Goal: Task Accomplishment & Management: Use online tool/utility

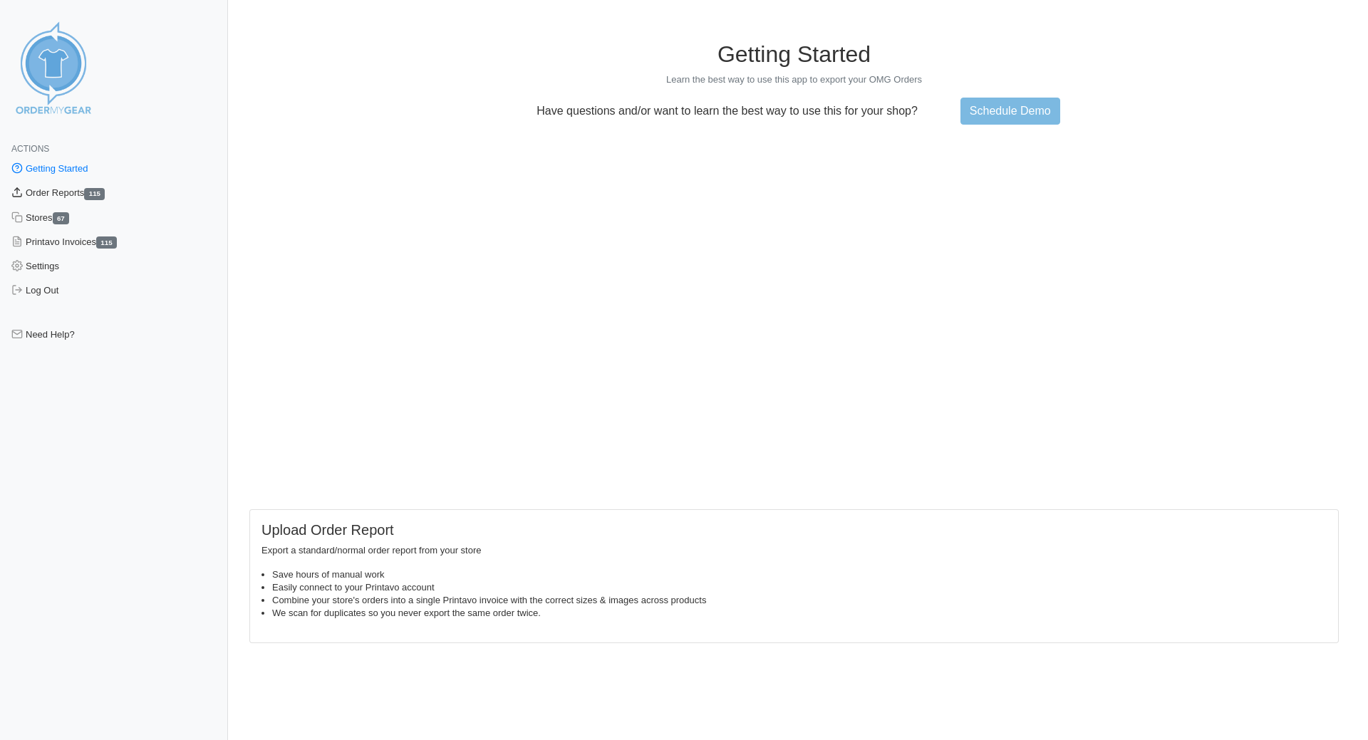
click at [34, 191] on link "Order Reports 115" at bounding box center [114, 193] width 228 height 24
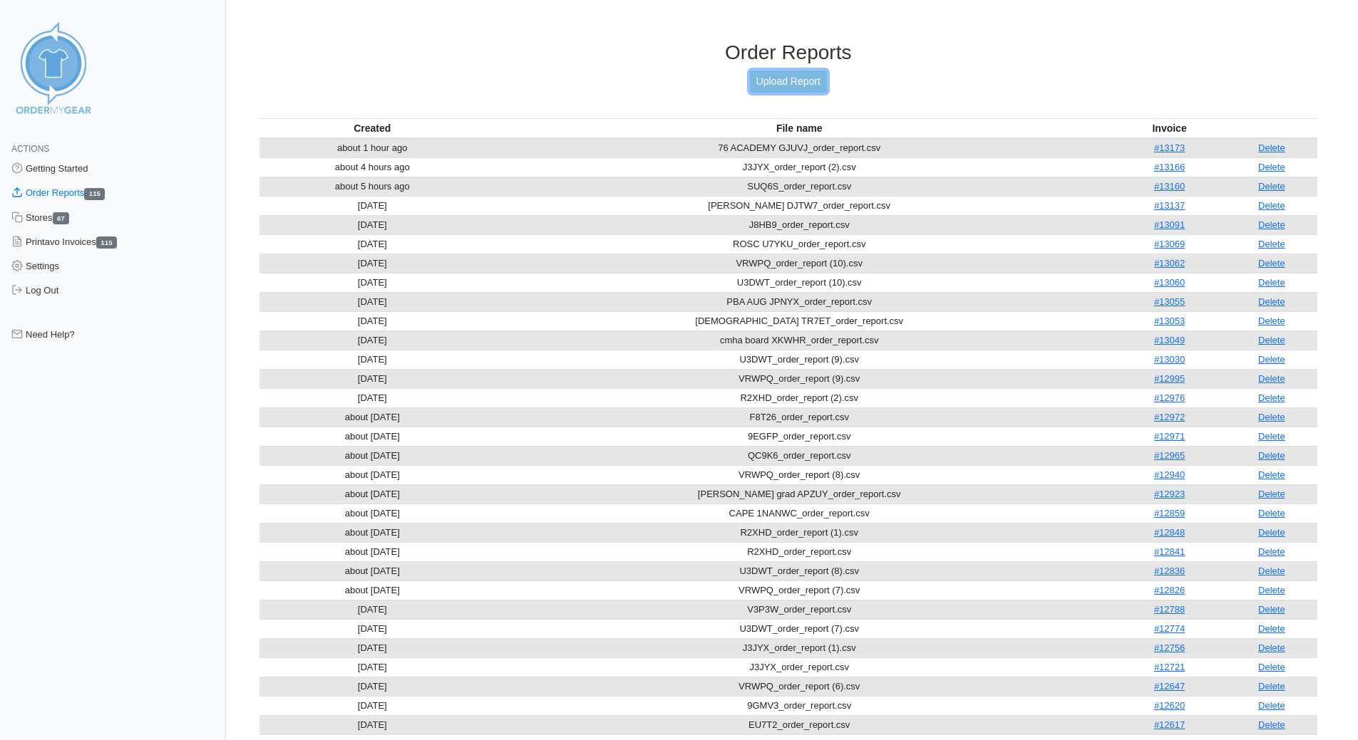
click at [776, 87] on link "Upload Report" at bounding box center [788, 82] width 77 height 22
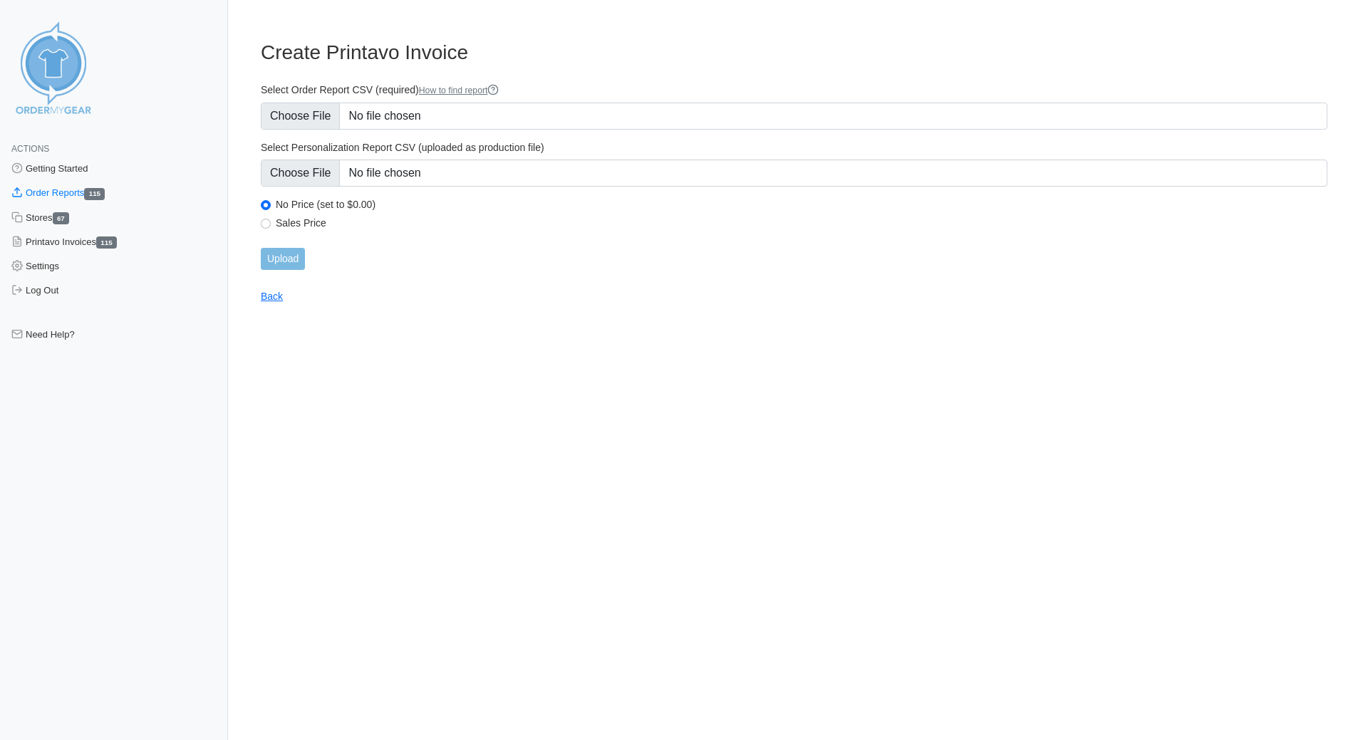
click at [302, 101] on div "Select Order Report CSV (required) How to find report" at bounding box center [794, 106] width 1067 height 46
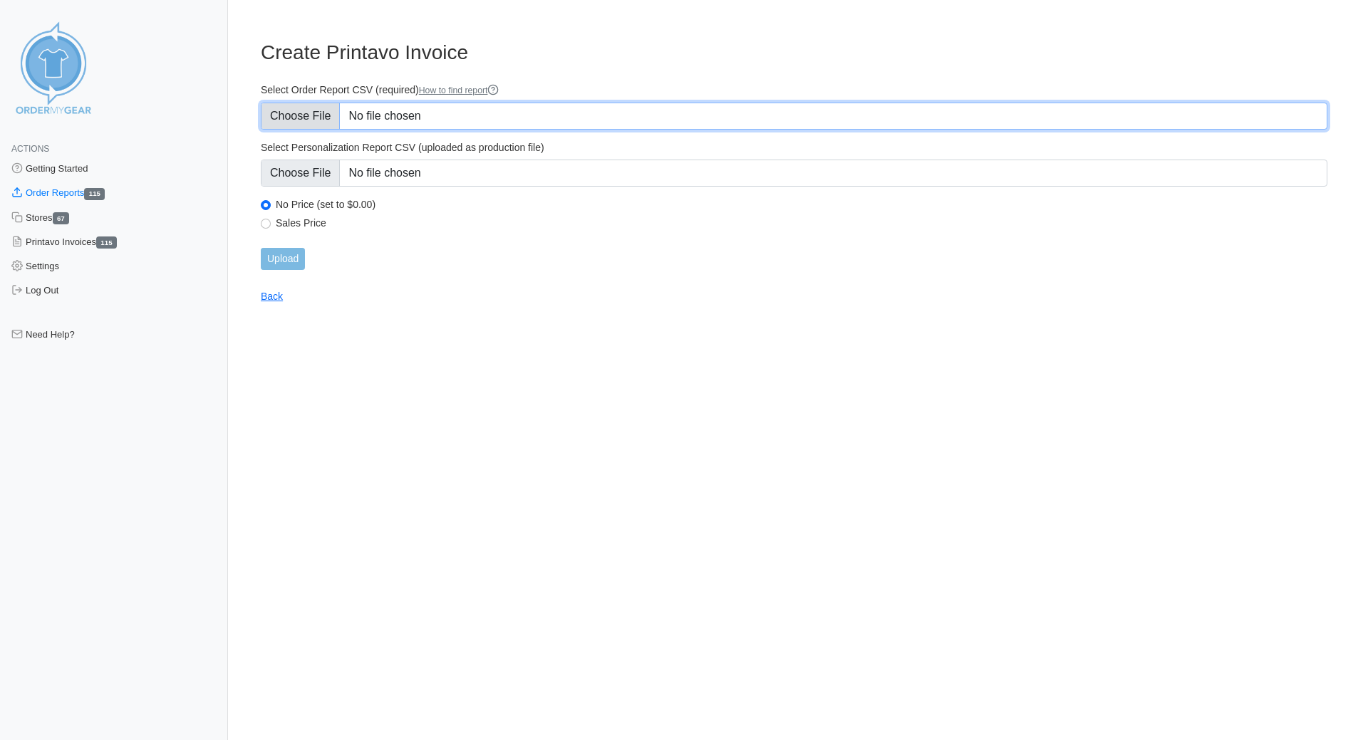
click at [297, 112] on input "Select Order Report CSV (required) How to find report" at bounding box center [794, 116] width 1067 height 27
type input "C:\fakepath\crestwood UDBD2_order_report.csv"
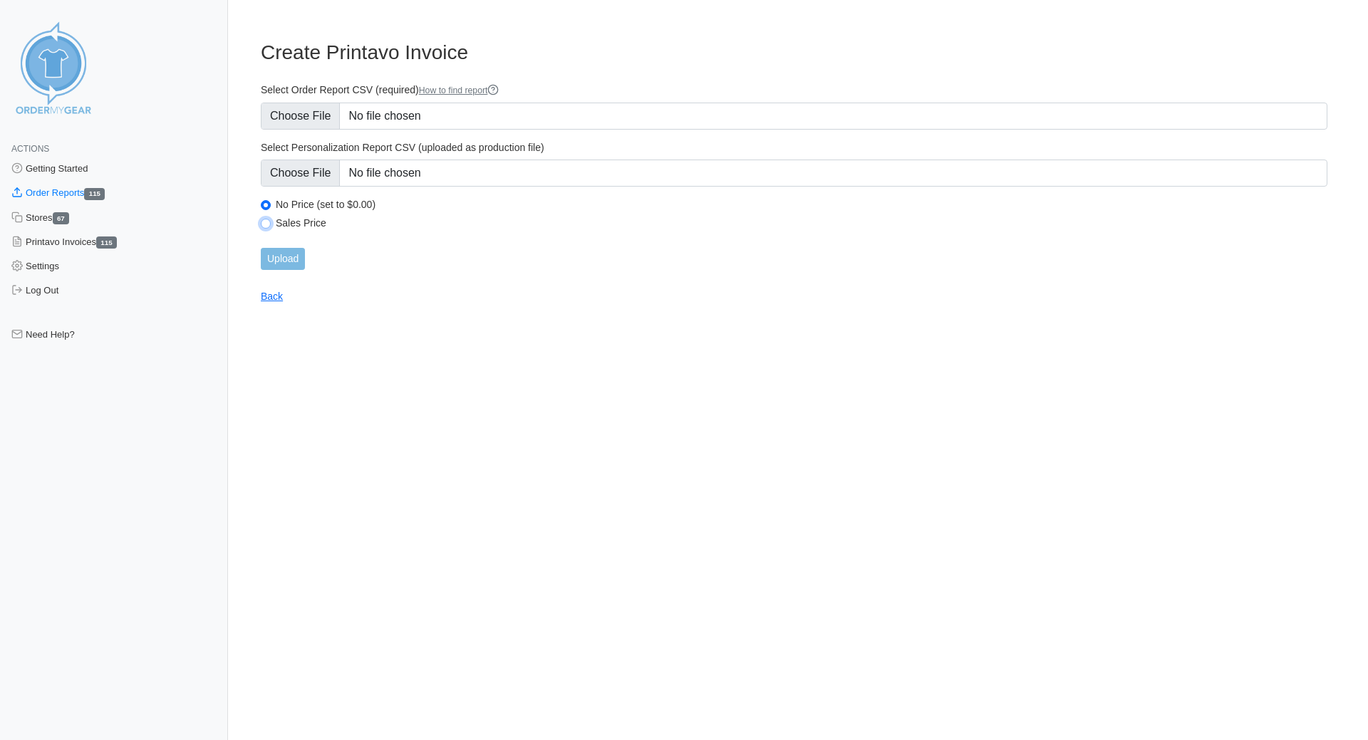
click at [267, 221] on input "Sales Price" at bounding box center [266, 224] width 10 height 10
radio input "true"
click at [285, 259] on input "Upload" at bounding box center [283, 259] width 44 height 22
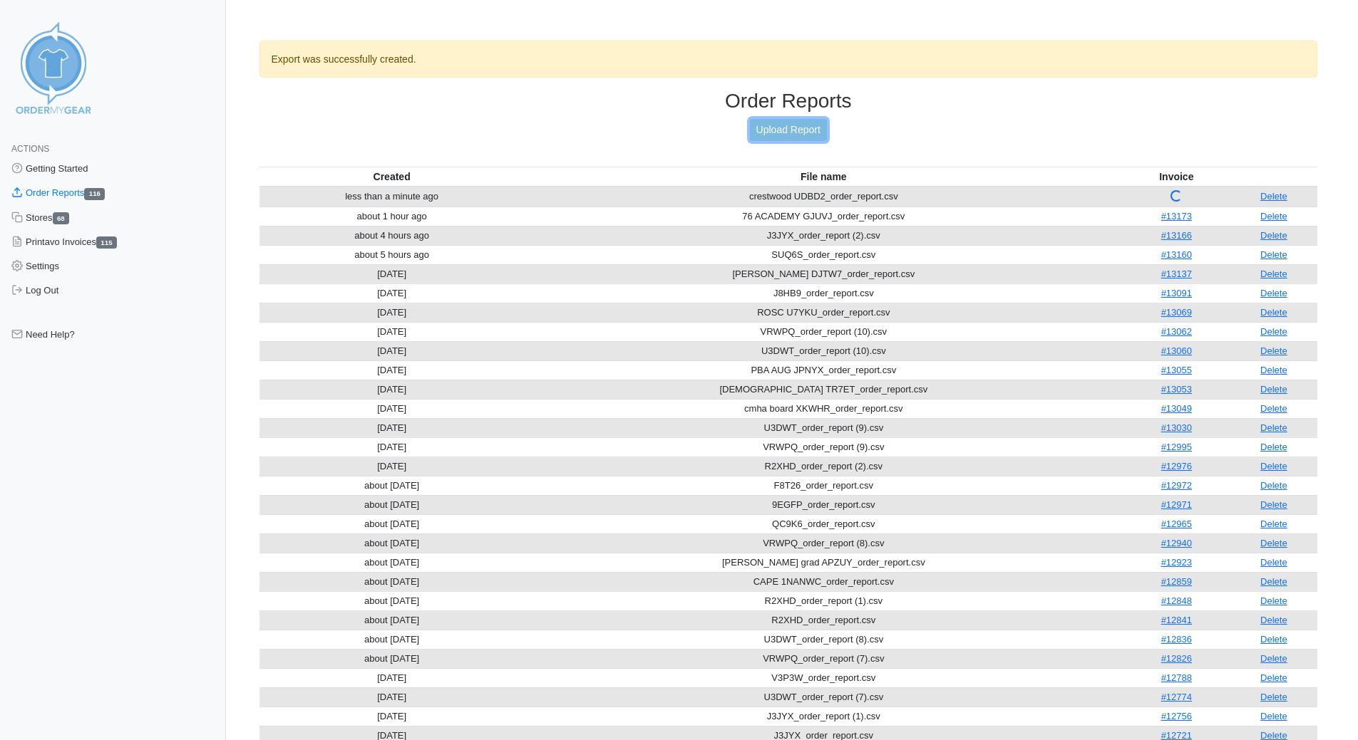
click at [797, 135] on link "Upload Report" at bounding box center [788, 130] width 77 height 22
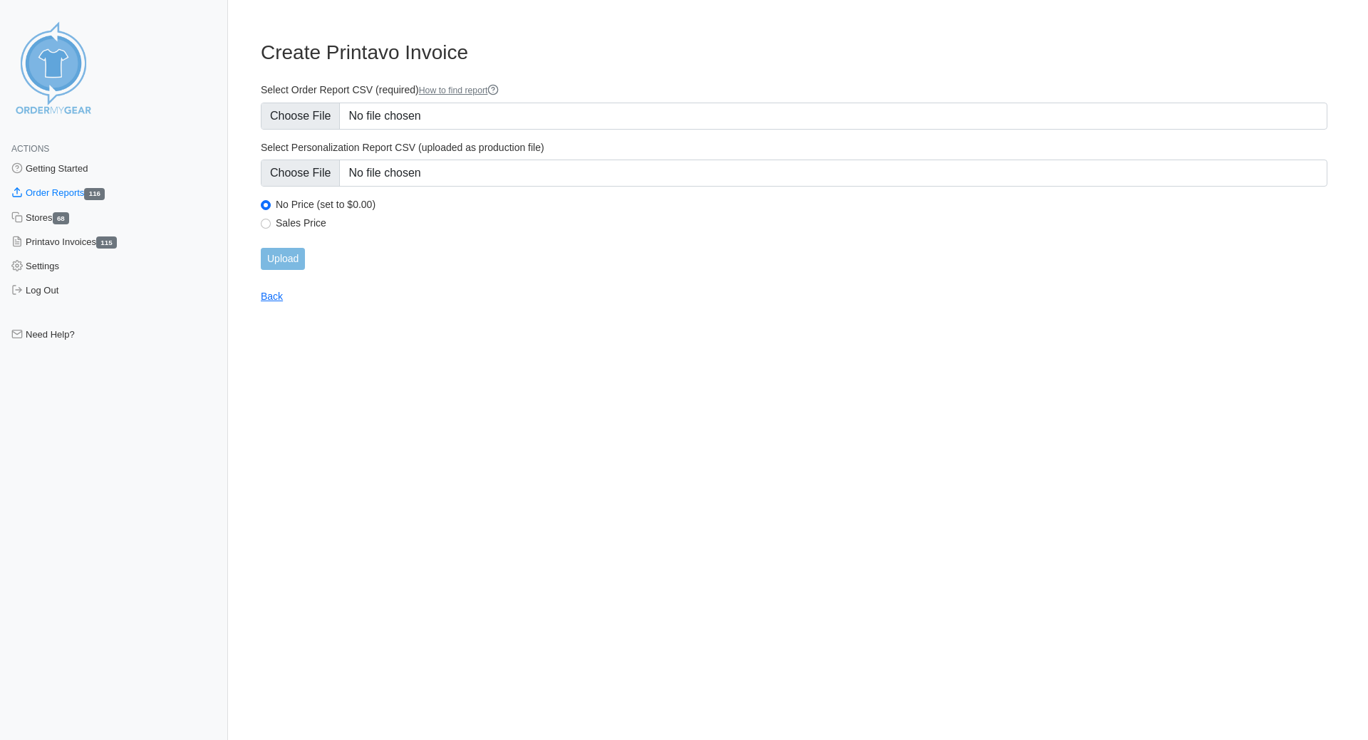
click at [47, 188] on link "Order Reports 116" at bounding box center [114, 193] width 228 height 24
